Goal: Task Accomplishment & Management: Manage account settings

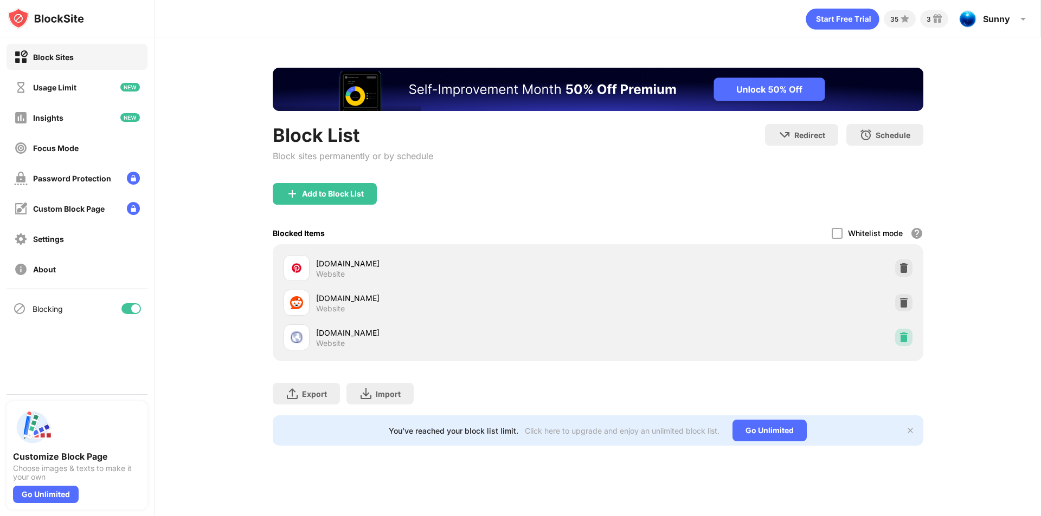
click at [903, 340] on img at bounding box center [903, 337] width 11 height 11
